Goal: Book appointment/travel/reservation

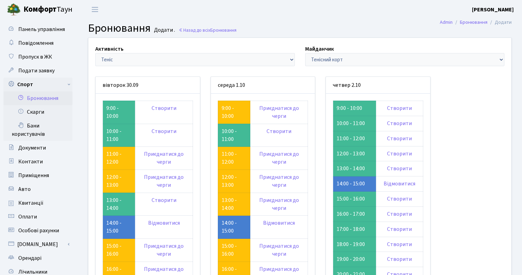
scroll to position [30, 0]
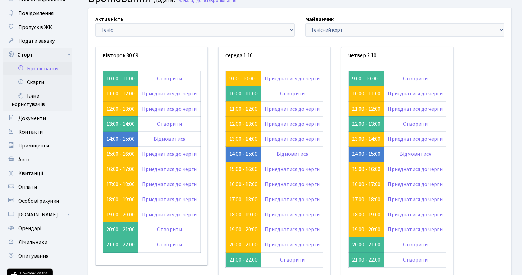
scroll to position [30, 0]
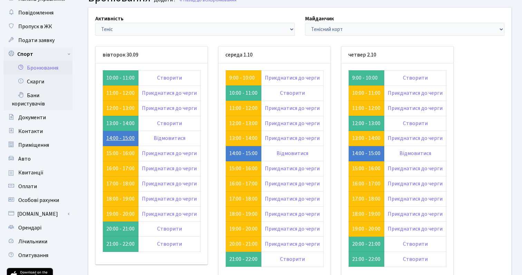
click at [132, 138] on link "14:00 - 15:00" at bounding box center [120, 139] width 28 height 8
click at [167, 138] on link "Відмовитися" at bounding box center [170, 139] width 32 height 8
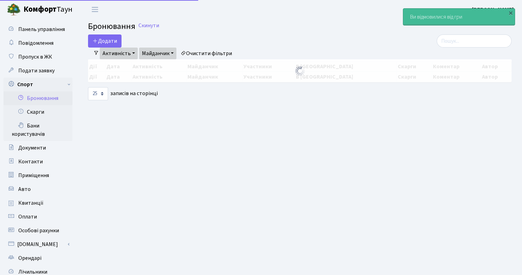
select select "25"
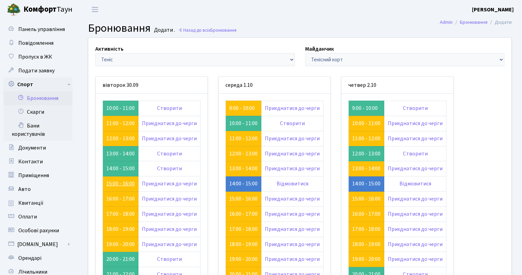
click at [121, 183] on link "15:00 - 16:00" at bounding box center [120, 184] width 28 height 8
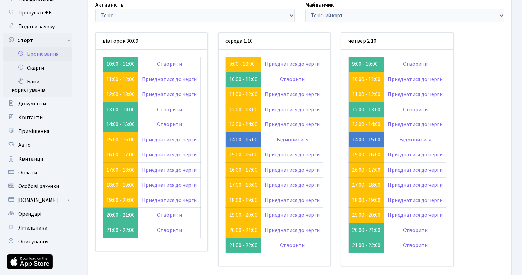
scroll to position [33, 0]
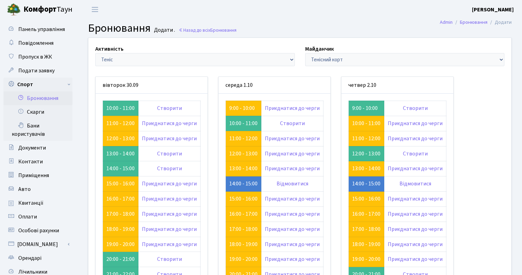
scroll to position [33, 0]
